Goal: Navigation & Orientation: Find specific page/section

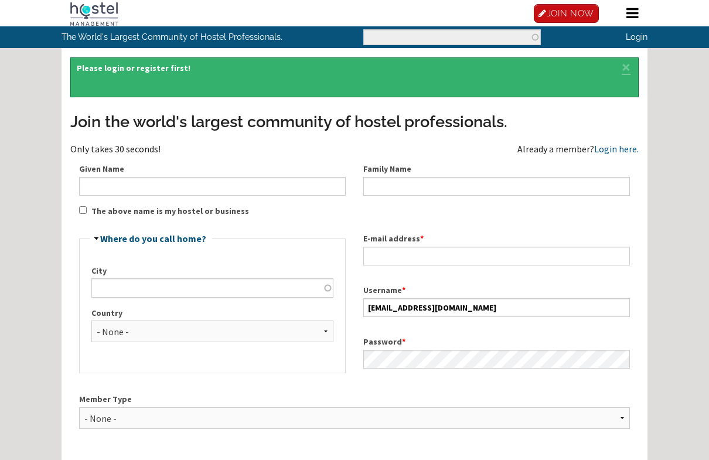
click at [616, 148] on link "Login here." at bounding box center [616, 149] width 45 height 12
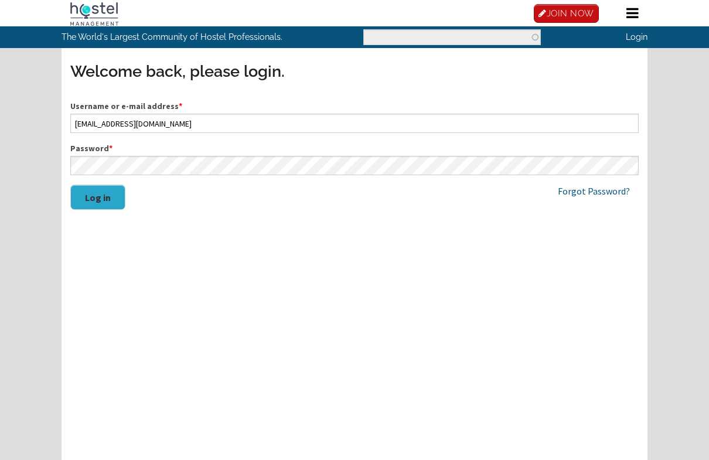
click at [106, 202] on button "Log in" at bounding box center [97, 197] width 55 height 25
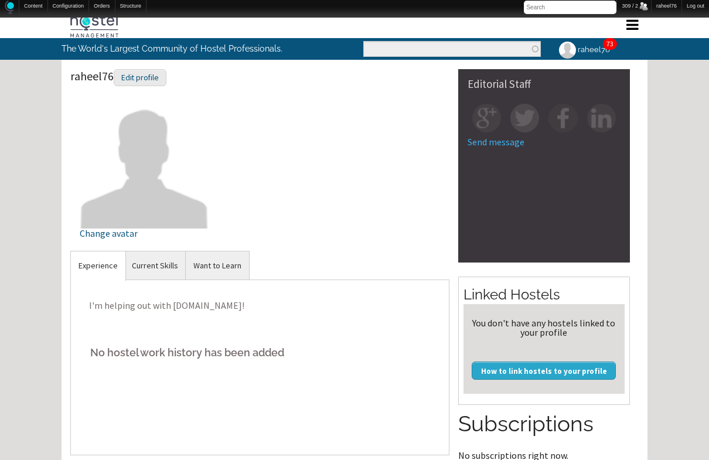
click at [611, 42] on link "73" at bounding box center [610, 43] width 7 height 9
